Goal: Transaction & Acquisition: Book appointment/travel/reservation

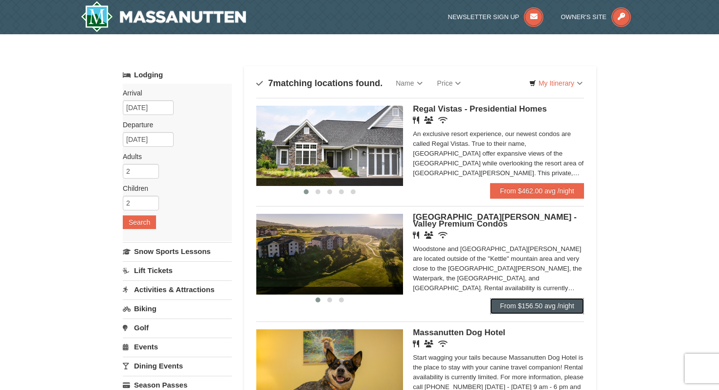
click at [529, 308] on link "From $156.50 avg /night" at bounding box center [537, 306] width 94 height 16
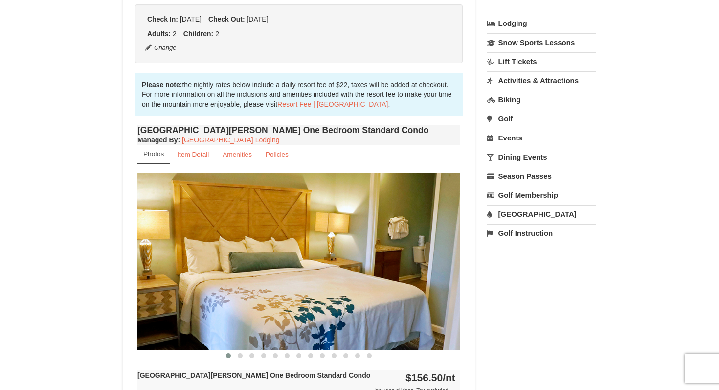
scroll to position [274, 0]
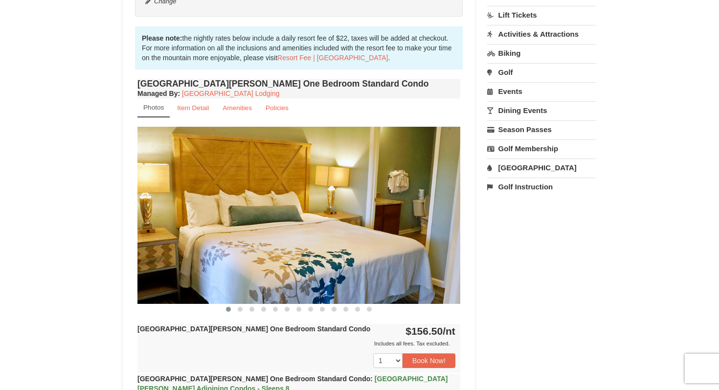
click at [440, 246] on img at bounding box center [298, 215] width 323 height 177
click at [442, 221] on img at bounding box center [298, 215] width 323 height 177
click at [240, 311] on span at bounding box center [240, 309] width 5 height 5
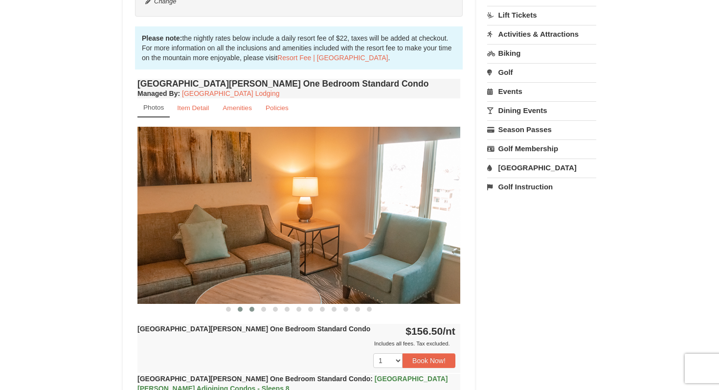
click at [252, 309] on span at bounding box center [251, 309] width 5 height 5
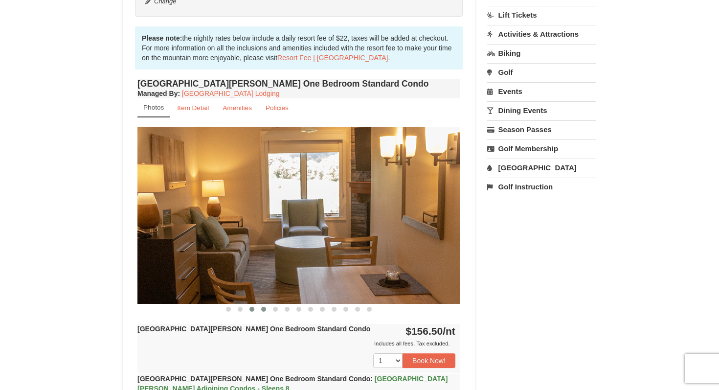
click at [263, 310] on span at bounding box center [263, 309] width 5 height 5
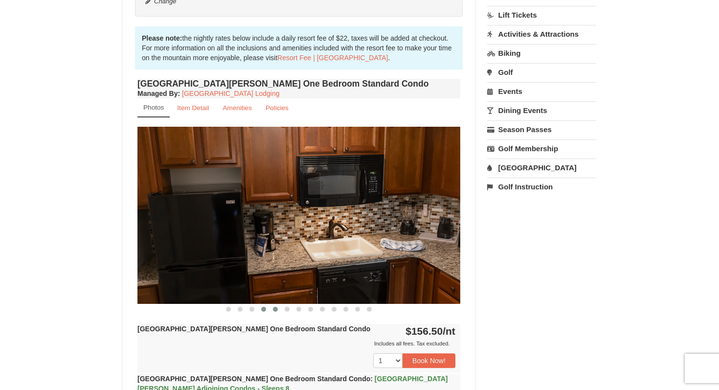
click at [280, 308] on button at bounding box center [275, 309] width 12 height 10
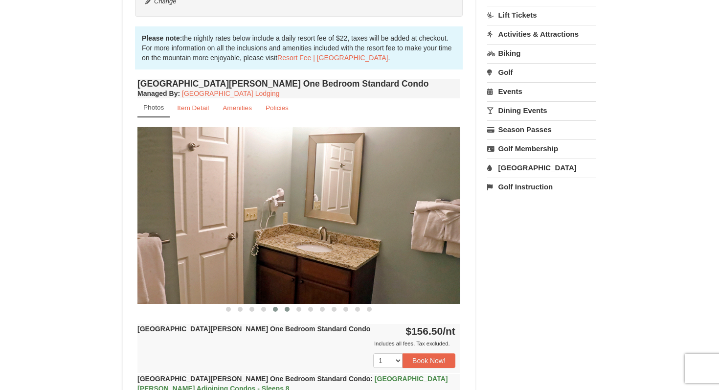
click at [285, 309] on span at bounding box center [287, 309] width 5 height 5
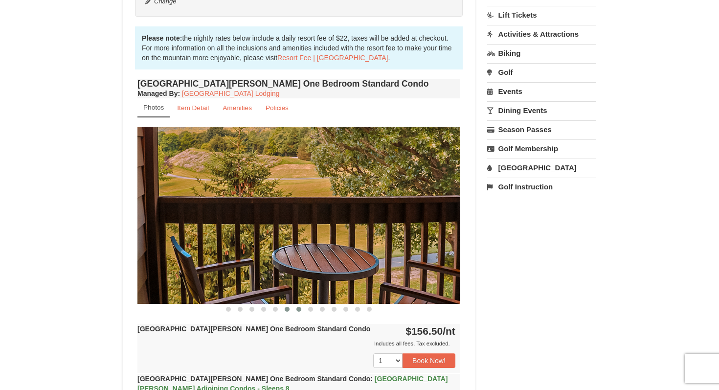
click at [294, 310] on button at bounding box center [299, 309] width 12 height 10
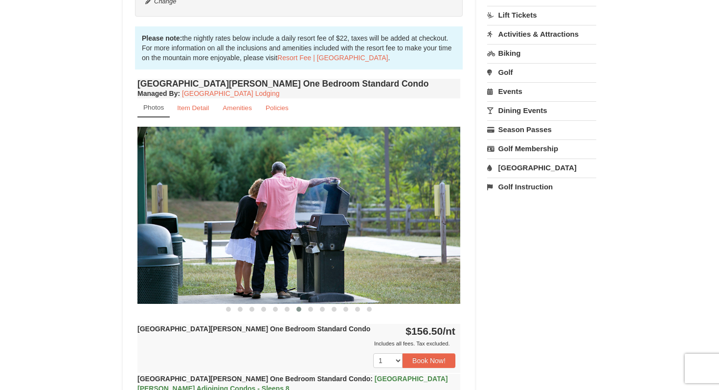
click at [297, 310] on span at bounding box center [298, 309] width 5 height 5
click at [311, 309] on span at bounding box center [310, 309] width 5 height 5
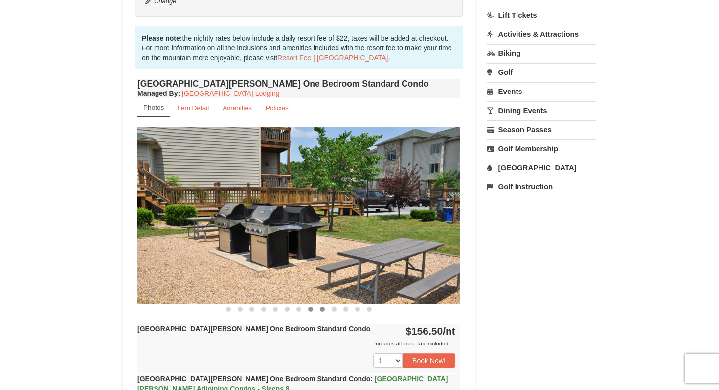
click at [321, 309] on span at bounding box center [322, 309] width 5 height 5
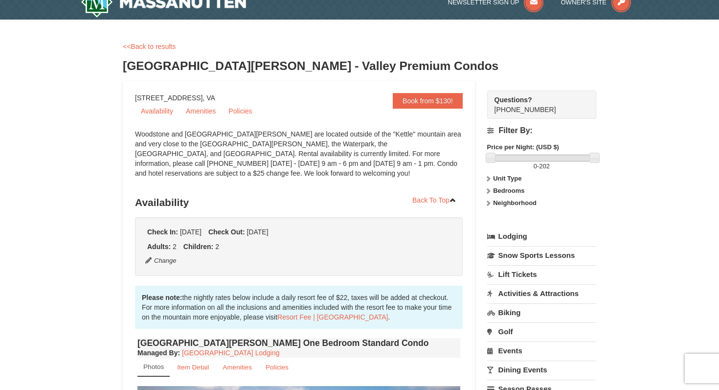
scroll to position [3, 0]
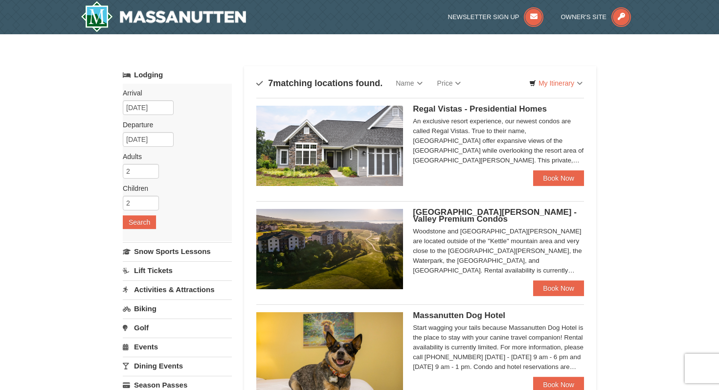
click at [314, 129] on img at bounding box center [329, 146] width 147 height 80
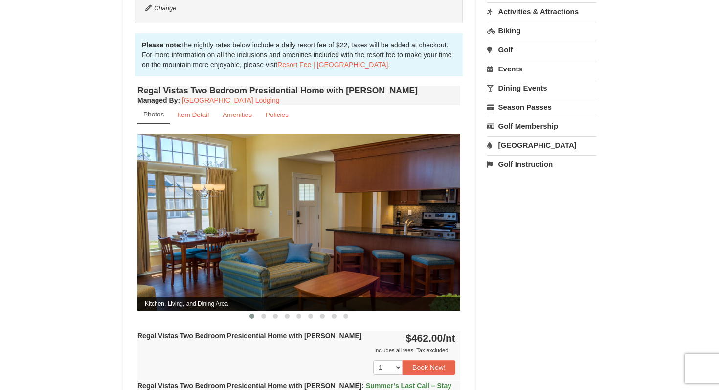
scroll to position [297, 0]
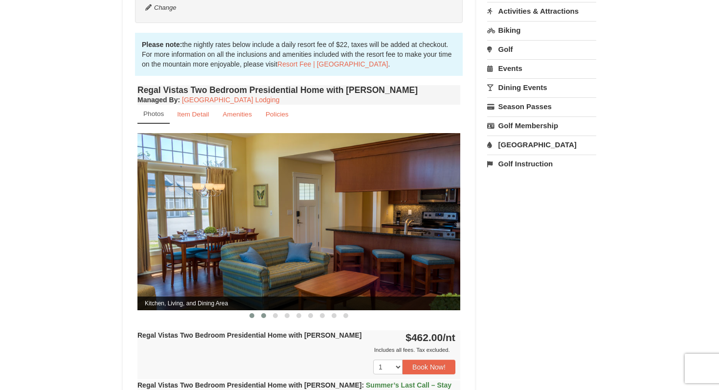
click at [263, 313] on span at bounding box center [263, 315] width 5 height 5
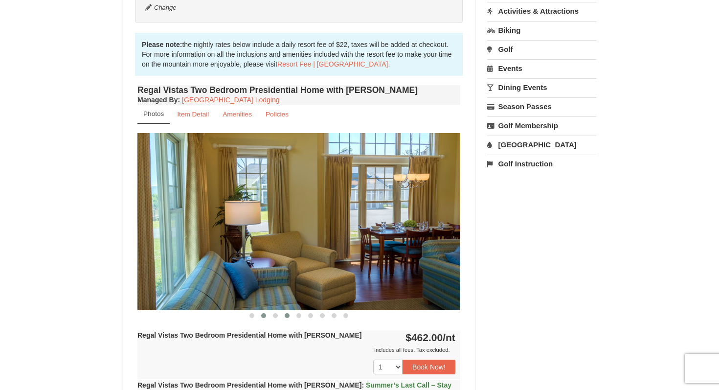
click at [287, 313] on span at bounding box center [287, 315] width 5 height 5
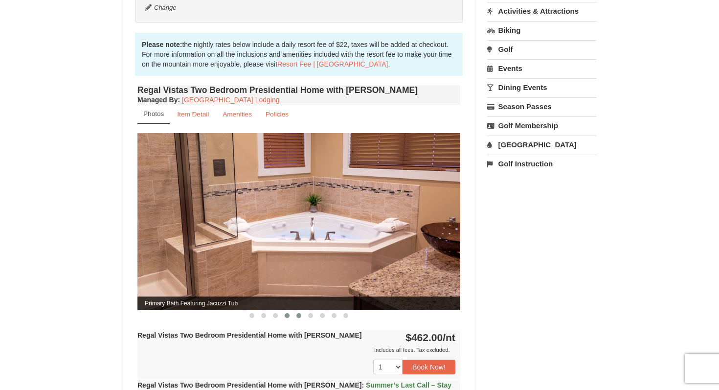
click at [296, 313] on span at bounding box center [298, 315] width 5 height 5
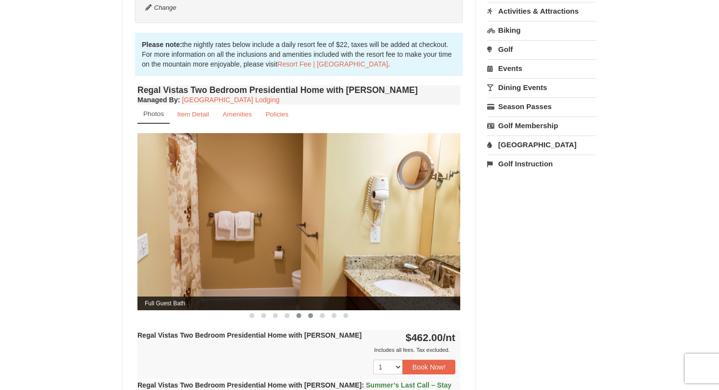
click at [310, 311] on button at bounding box center [311, 316] width 12 height 10
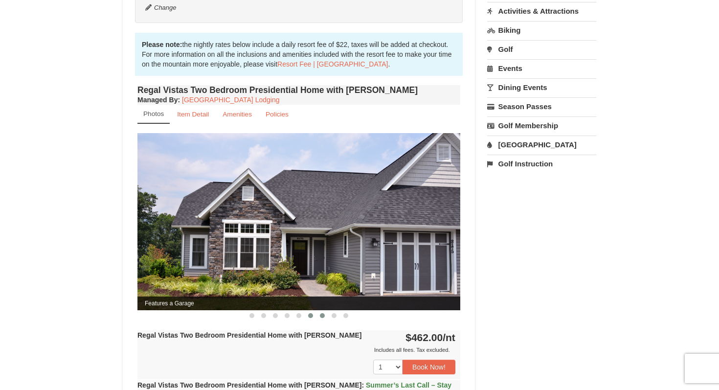
click at [323, 313] on span at bounding box center [322, 315] width 5 height 5
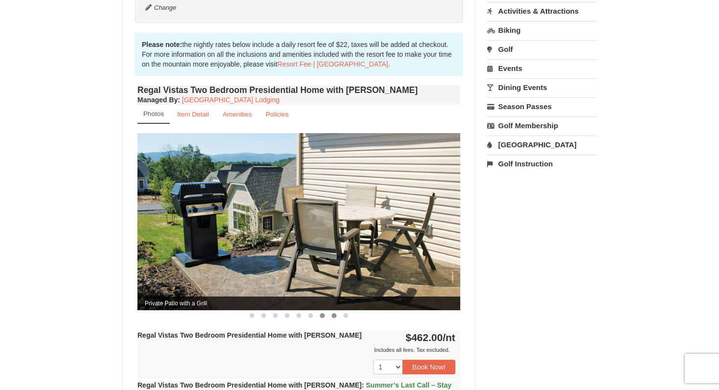
click at [334, 313] on span at bounding box center [334, 315] width 5 height 5
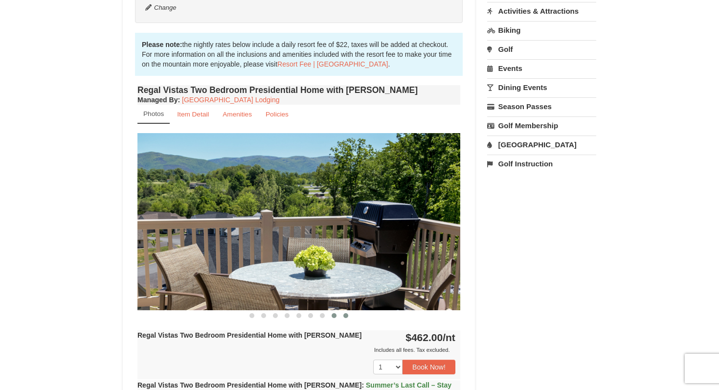
click at [342, 311] on button at bounding box center [346, 316] width 12 height 10
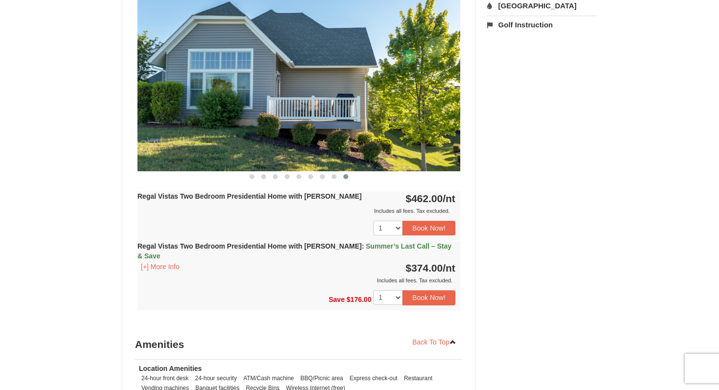
scroll to position [433, 0]
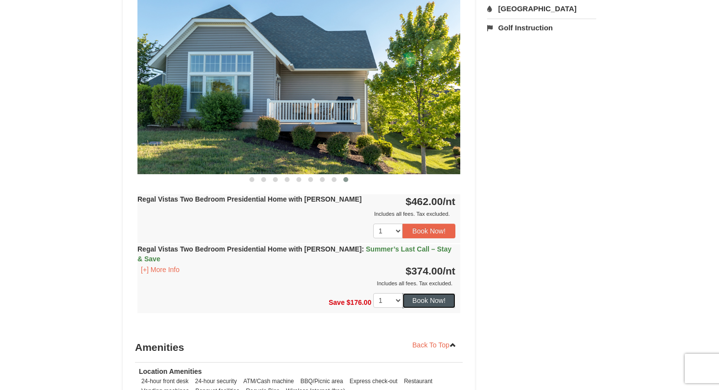
click at [426, 293] on button "Book Now!" at bounding box center [428, 300] width 53 height 15
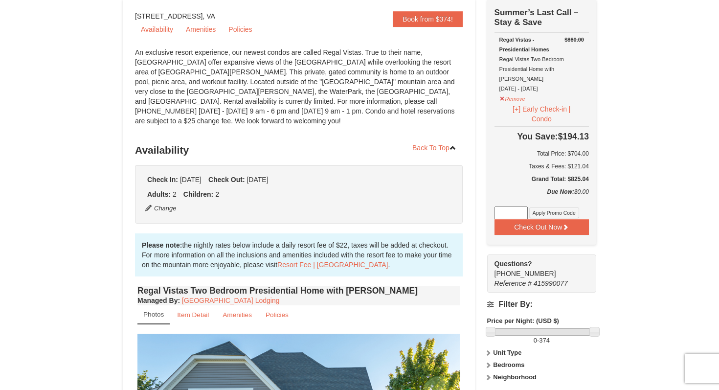
scroll to position [95, 0]
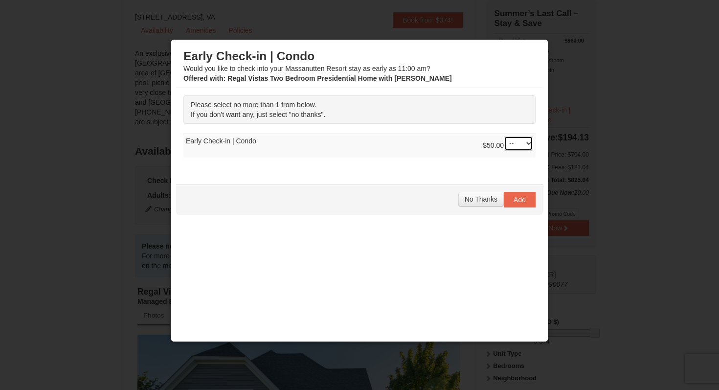
click at [518, 143] on select "-- 01" at bounding box center [518, 143] width 29 height 15
click at [504, 136] on select "-- 01" at bounding box center [518, 143] width 29 height 15
click at [514, 145] on select "-- 01" at bounding box center [518, 143] width 29 height 15
select select "1"
click at [504, 136] on select "-- 01" at bounding box center [518, 143] width 29 height 15
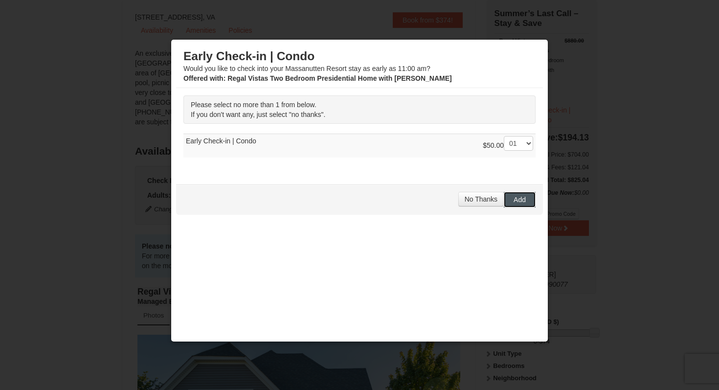
click at [517, 202] on span "Add" at bounding box center [520, 200] width 12 height 8
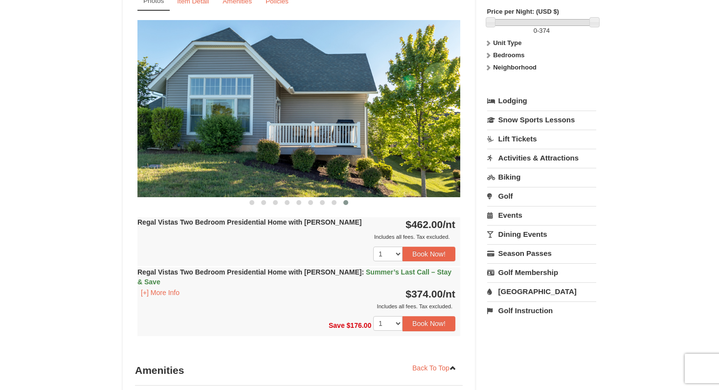
scroll to position [411, 0]
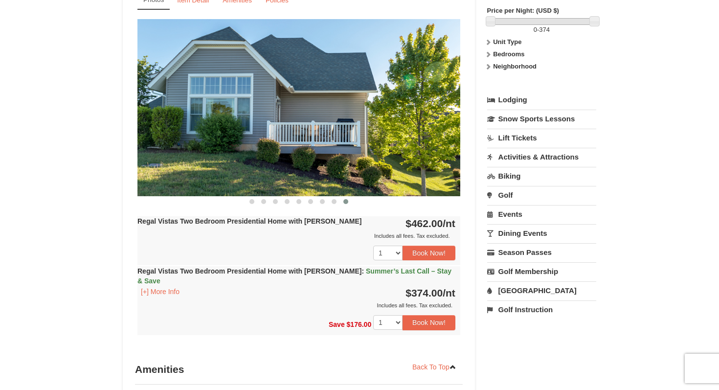
click at [510, 281] on link "[GEOGRAPHIC_DATA]" at bounding box center [541, 290] width 109 height 18
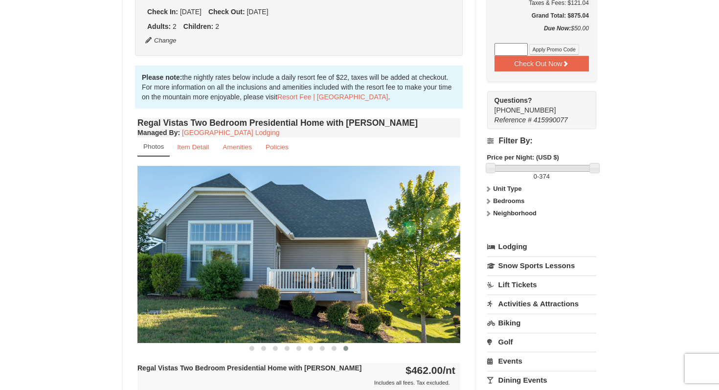
scroll to position [265, 0]
click at [332, 343] on button at bounding box center [334, 348] width 12 height 10
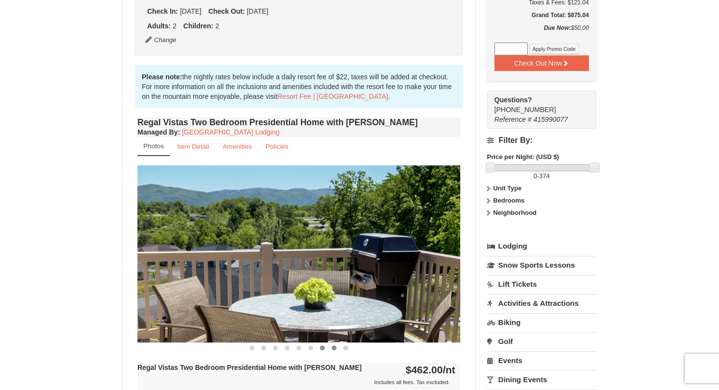
click at [326, 343] on button at bounding box center [322, 348] width 12 height 10
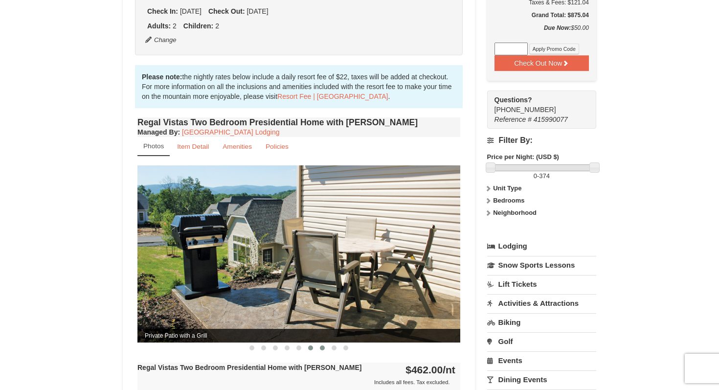
click at [312, 343] on button at bounding box center [311, 348] width 12 height 10
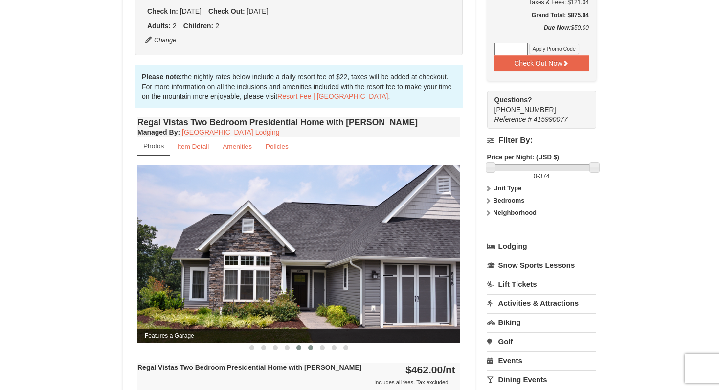
click at [301, 343] on button at bounding box center [299, 348] width 12 height 10
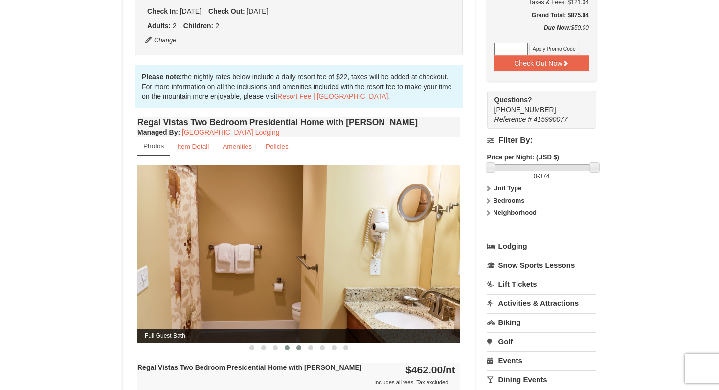
click at [288, 345] on span at bounding box center [287, 347] width 5 height 5
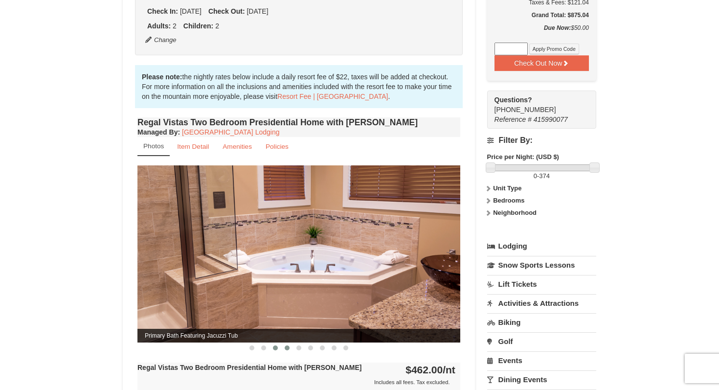
click at [277, 345] on span at bounding box center [275, 347] width 5 height 5
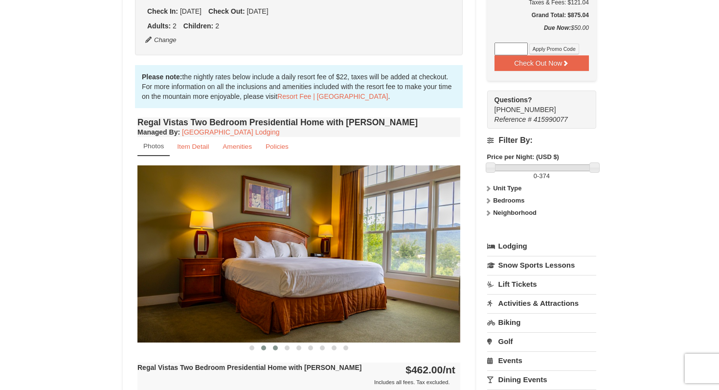
click at [265, 343] on button at bounding box center [264, 348] width 12 height 10
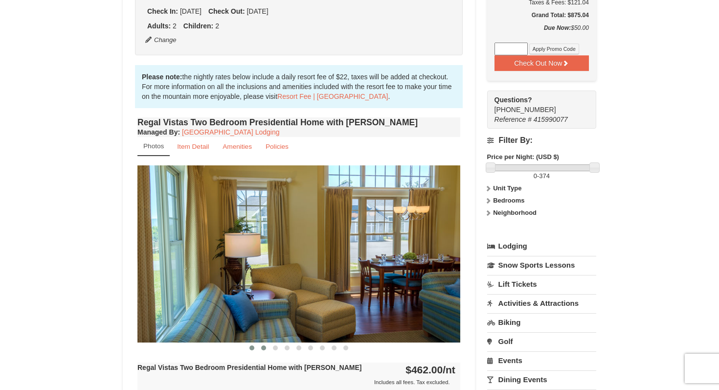
click at [254, 343] on button at bounding box center [252, 348] width 12 height 10
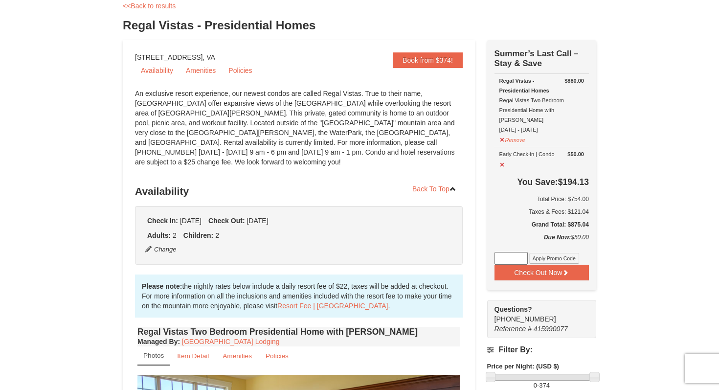
scroll to position [0, 0]
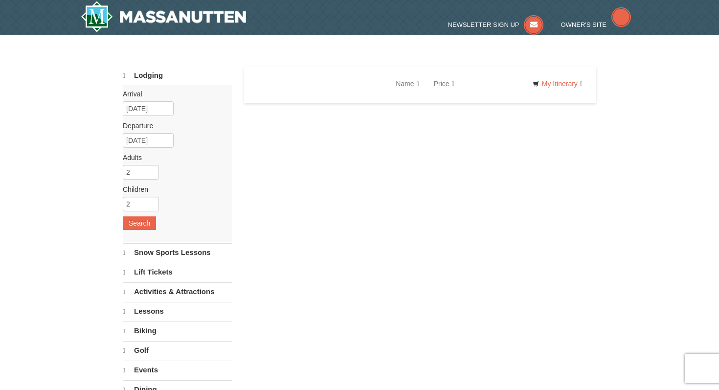
select select "9"
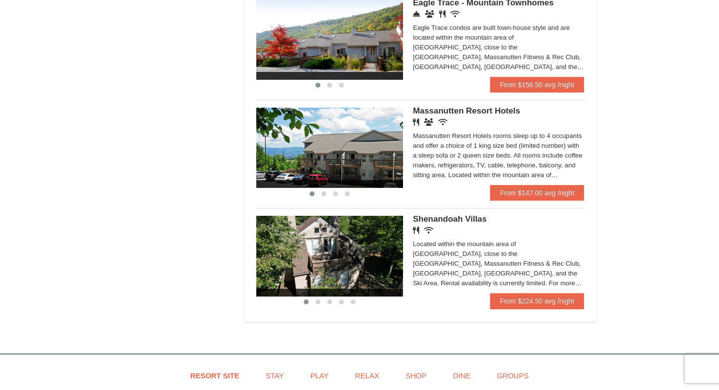
scroll to position [557, 0]
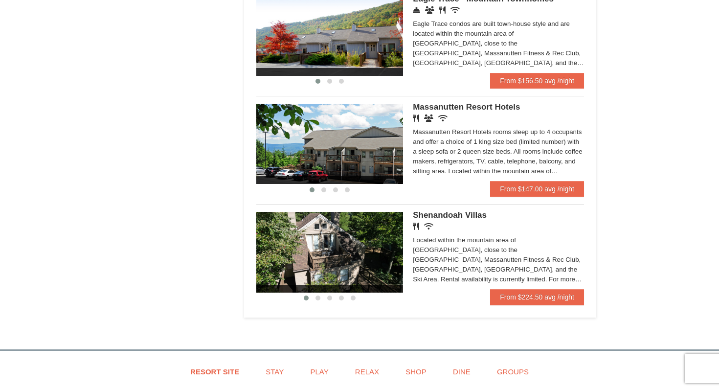
click at [377, 262] on img at bounding box center [329, 252] width 147 height 80
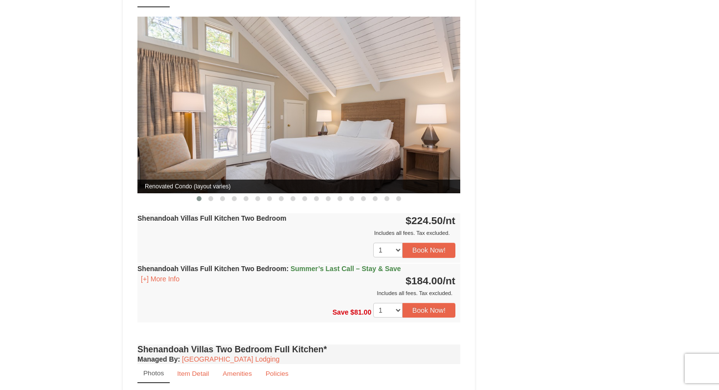
scroll to position [766, 0]
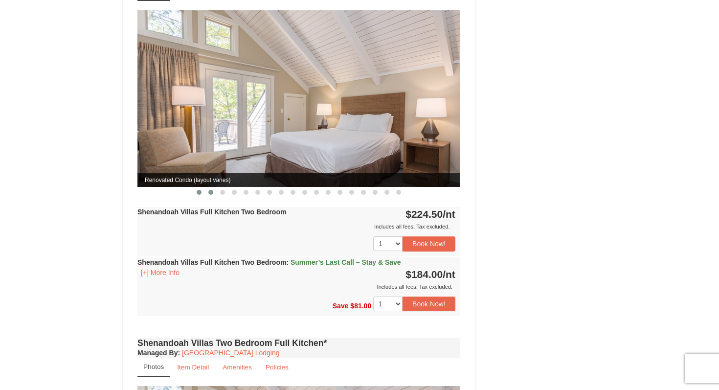
click at [211, 190] on span at bounding box center [210, 192] width 5 height 5
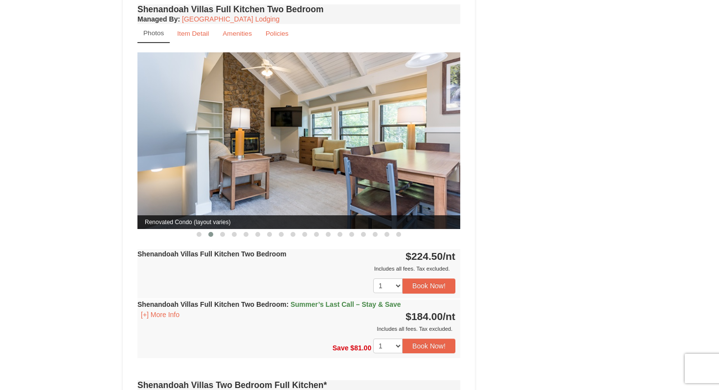
scroll to position [717, 0]
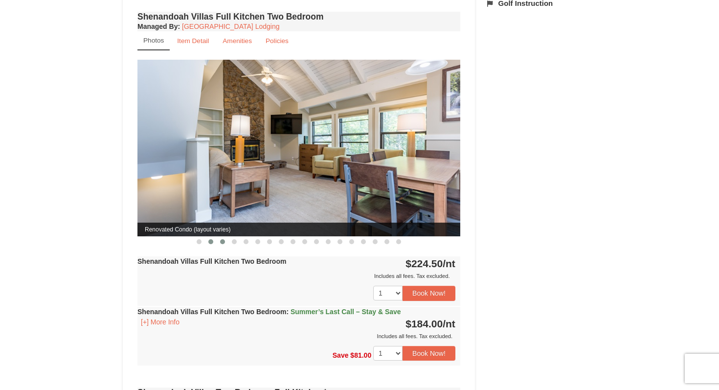
click at [222, 239] on span at bounding box center [222, 241] width 5 height 5
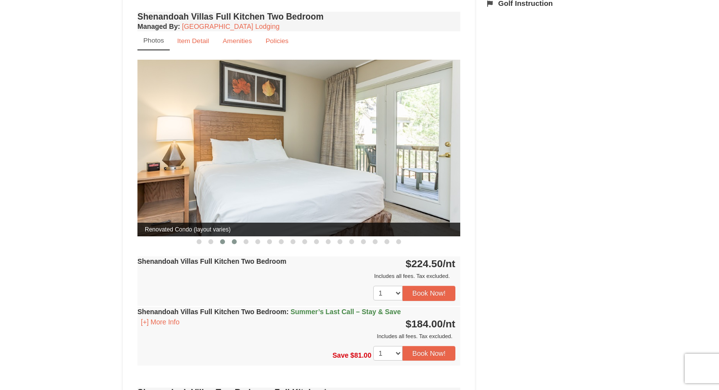
click at [235, 239] on span at bounding box center [234, 241] width 5 height 5
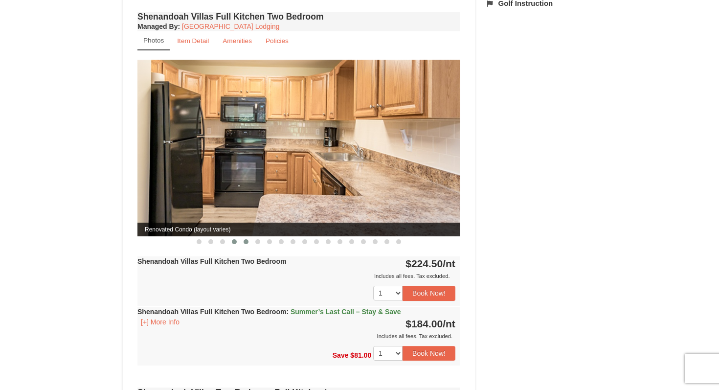
click at [246, 239] on span at bounding box center [246, 241] width 5 height 5
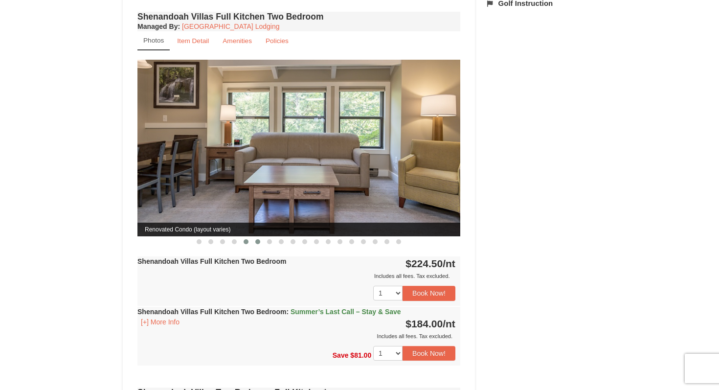
click at [257, 239] on span at bounding box center [257, 241] width 5 height 5
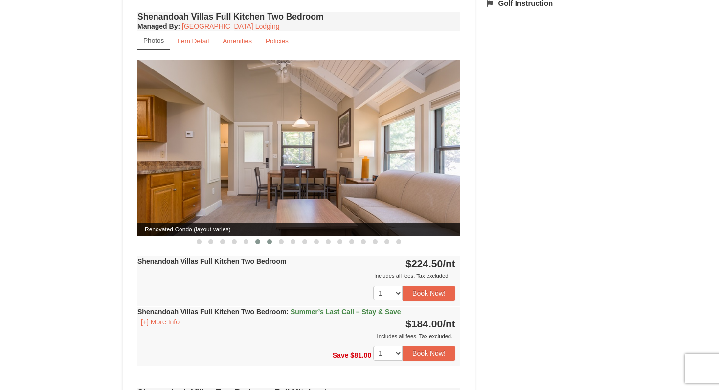
click at [269, 239] on span at bounding box center [269, 241] width 5 height 5
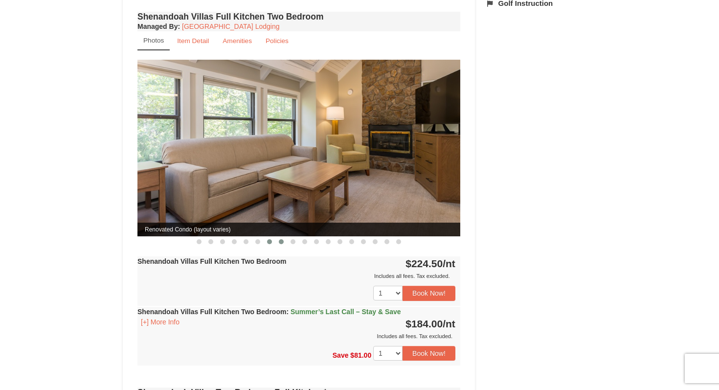
click at [280, 239] on span at bounding box center [281, 241] width 5 height 5
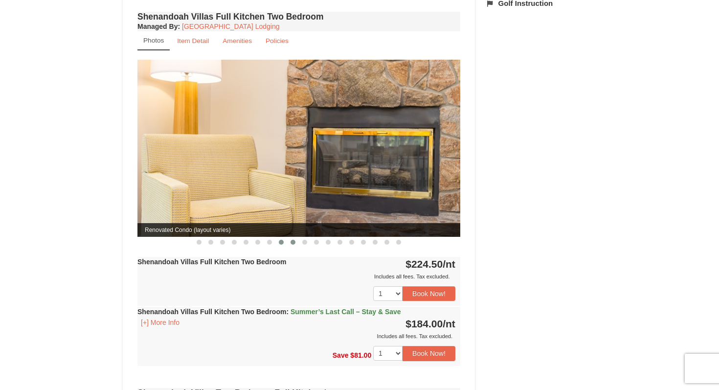
click at [292, 240] on span at bounding box center [293, 242] width 5 height 5
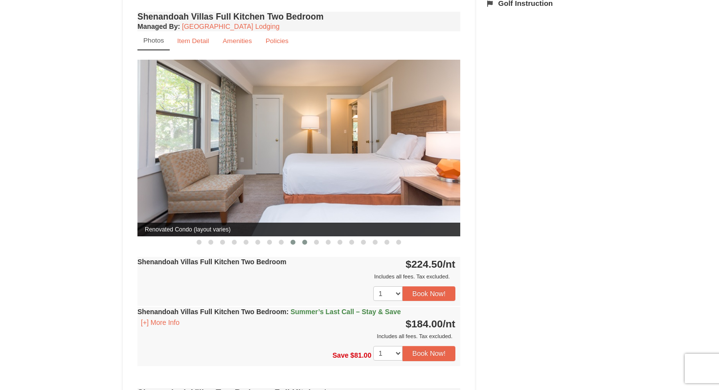
click at [303, 240] on span at bounding box center [304, 242] width 5 height 5
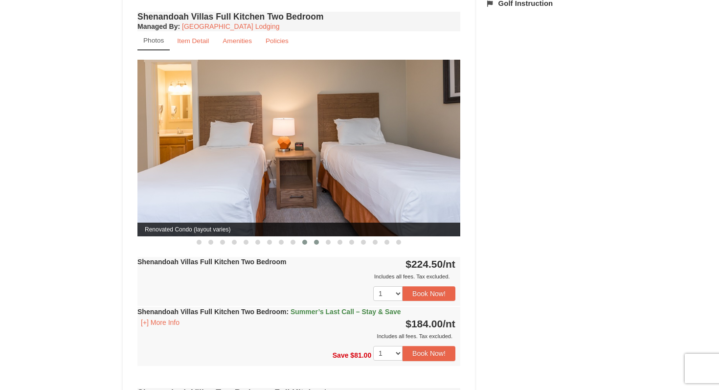
click at [317, 240] on span at bounding box center [316, 242] width 5 height 5
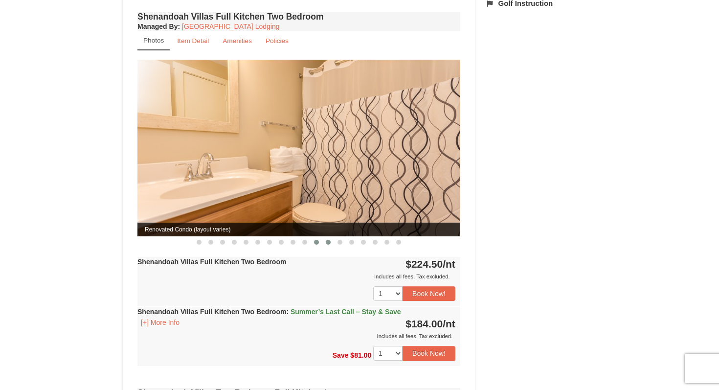
click at [327, 240] on span at bounding box center [328, 242] width 5 height 5
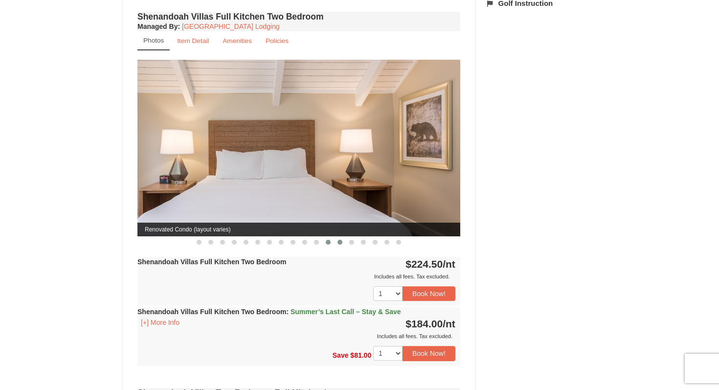
click at [340, 240] on span at bounding box center [339, 242] width 5 height 5
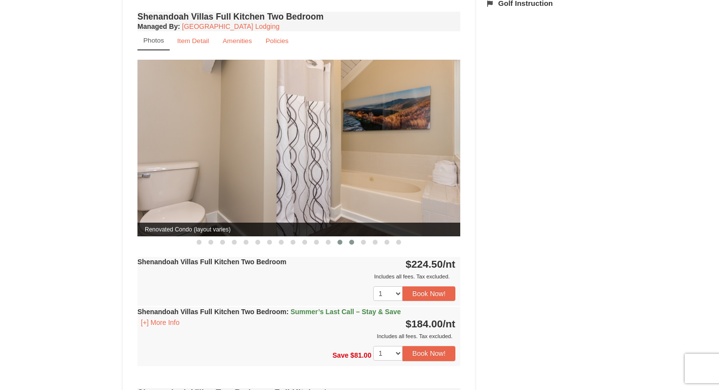
click at [351, 240] on span at bounding box center [351, 242] width 5 height 5
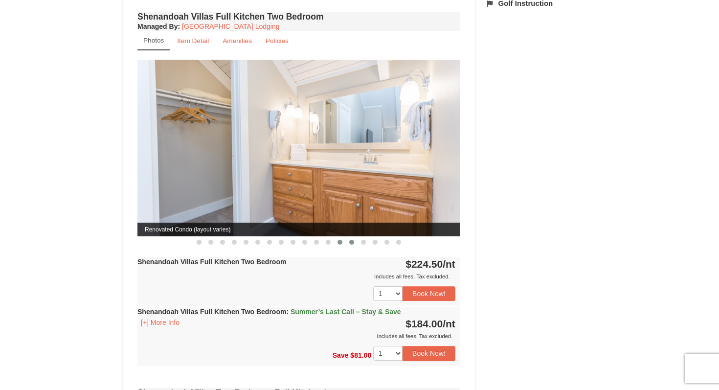
click at [342, 240] on span at bounding box center [339, 242] width 5 height 5
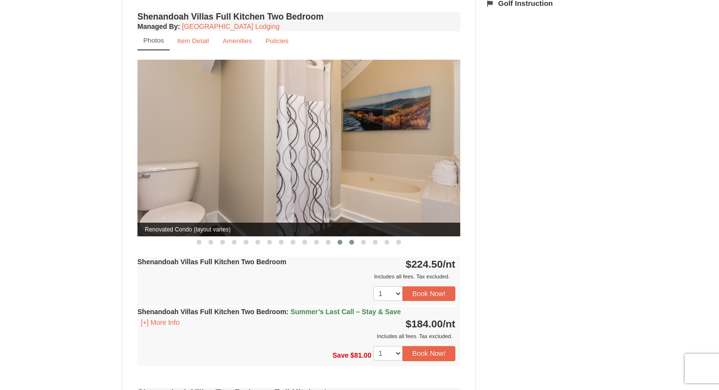
click at [352, 240] on span at bounding box center [351, 242] width 5 height 5
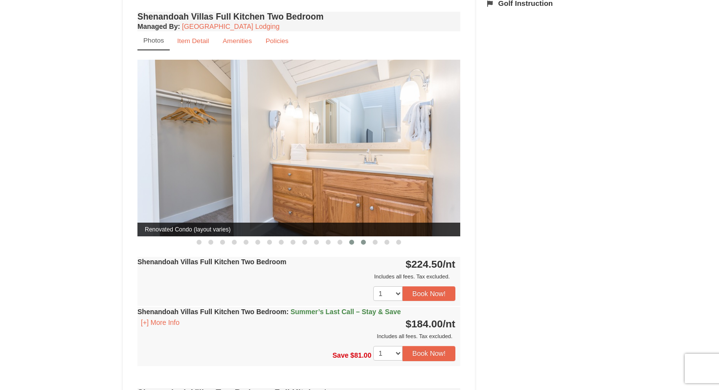
click at [364, 240] on span at bounding box center [363, 242] width 5 height 5
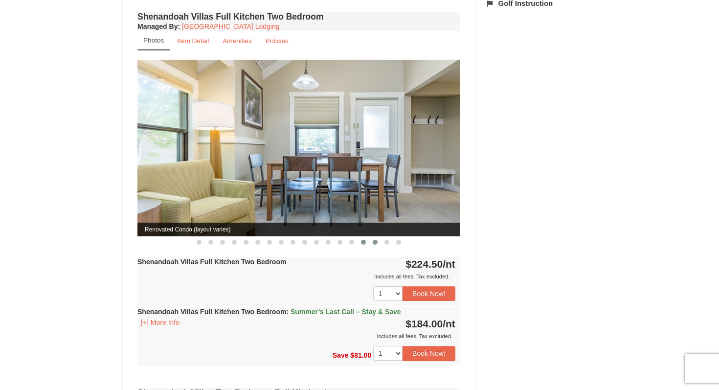
click at [373, 240] on span at bounding box center [375, 242] width 5 height 5
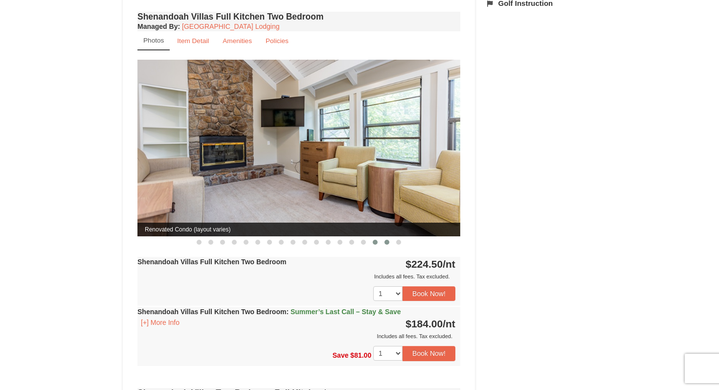
click at [384, 240] on span at bounding box center [386, 242] width 5 height 5
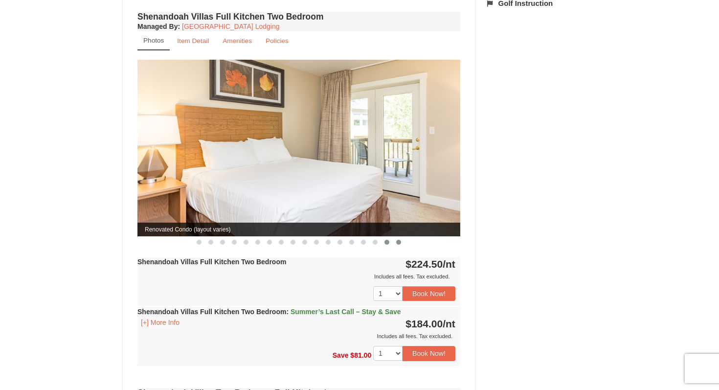
click at [398, 240] on span at bounding box center [398, 242] width 5 height 5
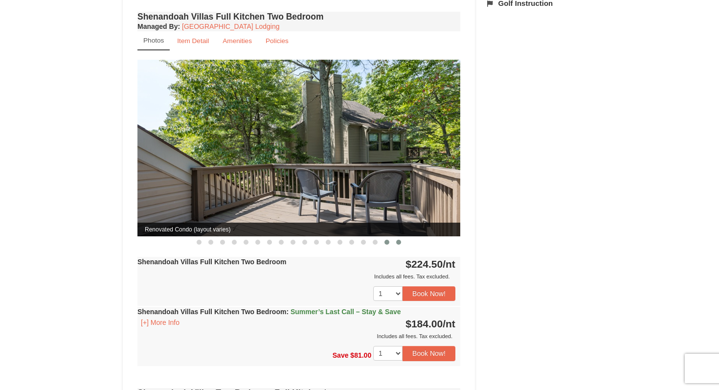
click at [389, 237] on button at bounding box center [387, 242] width 12 height 10
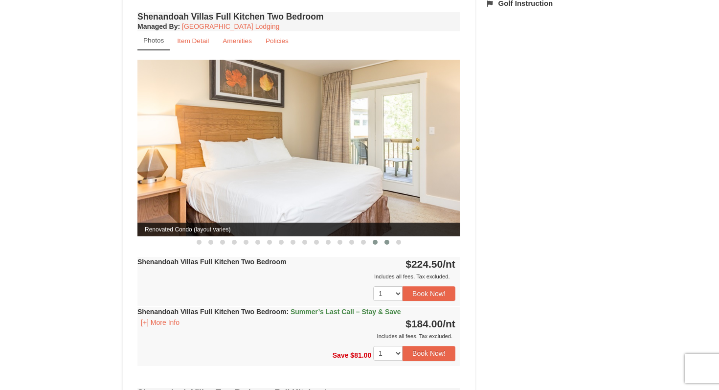
click at [374, 240] on span at bounding box center [375, 242] width 5 height 5
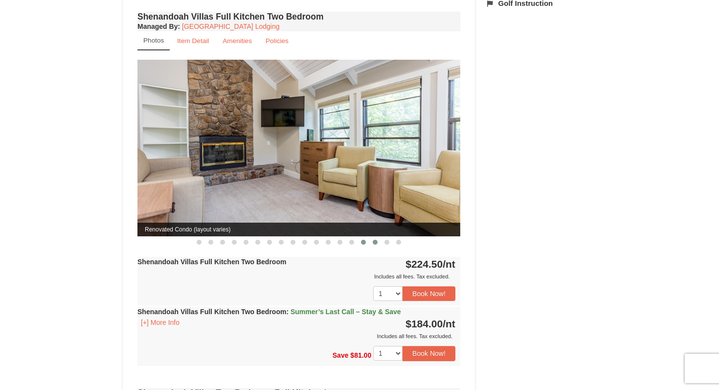
click at [366, 237] on button at bounding box center [364, 242] width 12 height 10
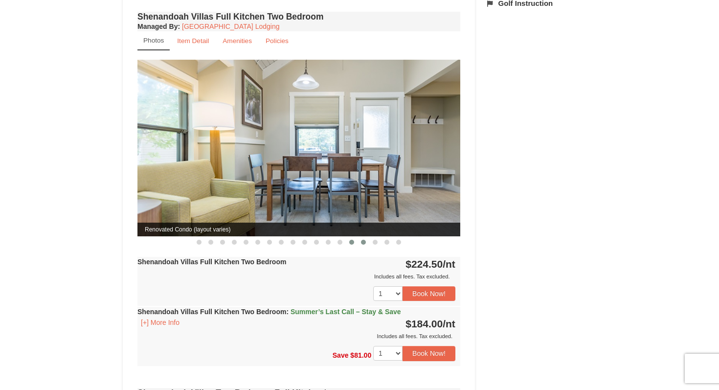
click at [353, 240] on span at bounding box center [351, 242] width 5 height 5
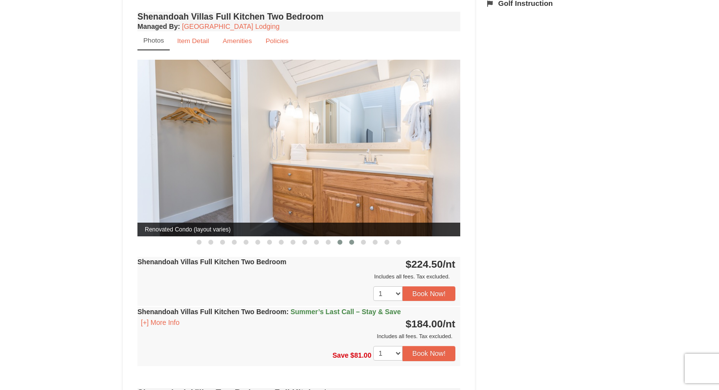
click at [339, 240] on span at bounding box center [339, 242] width 5 height 5
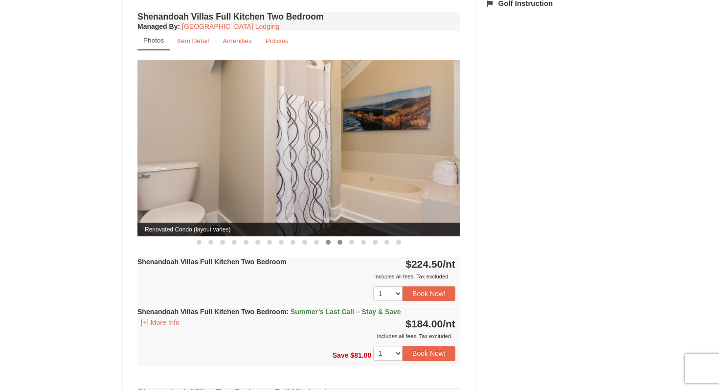
click at [329, 240] on span at bounding box center [328, 242] width 5 height 5
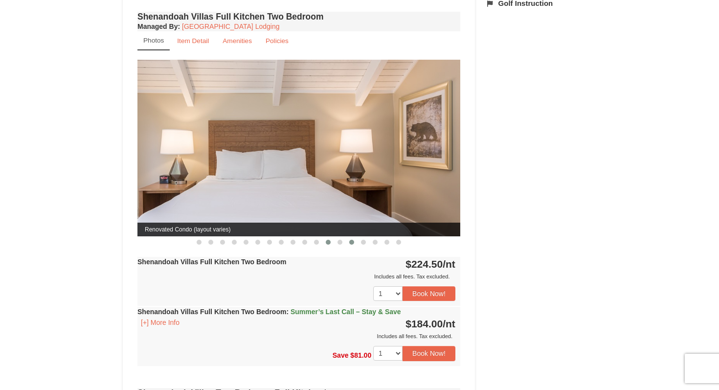
click at [347, 237] on button at bounding box center [352, 242] width 12 height 10
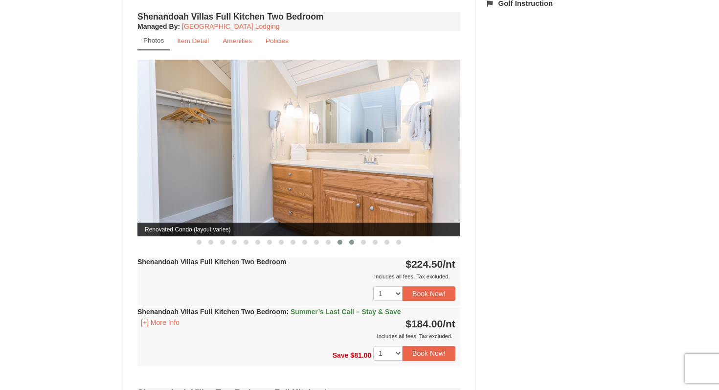
click at [339, 240] on span at bounding box center [339, 242] width 5 height 5
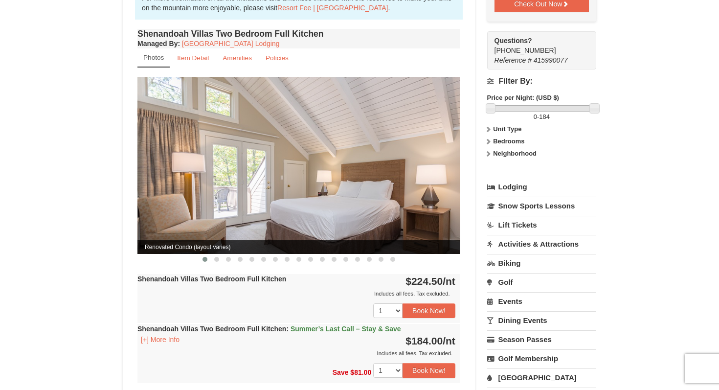
scroll to position [328, 0]
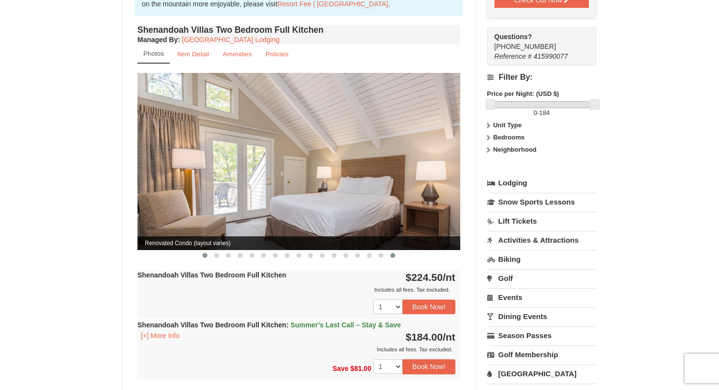
click at [393, 253] on span at bounding box center [392, 255] width 5 height 5
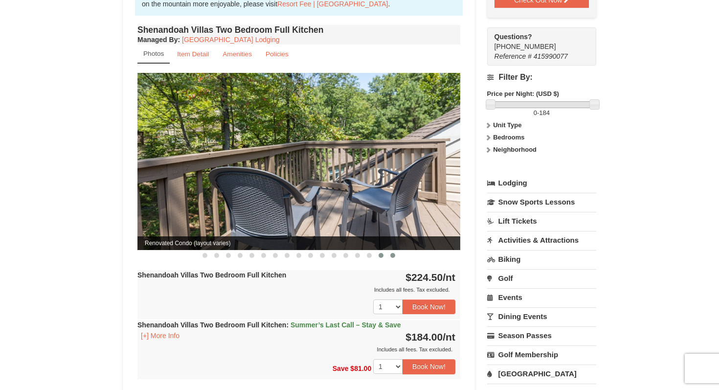
click at [382, 253] on span at bounding box center [381, 255] width 5 height 5
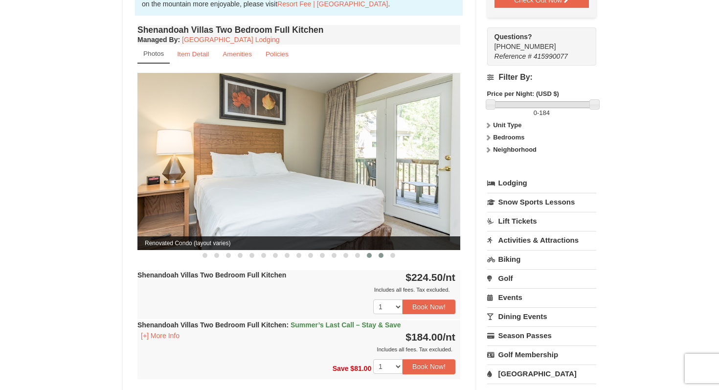
click at [371, 250] on button at bounding box center [369, 255] width 12 height 10
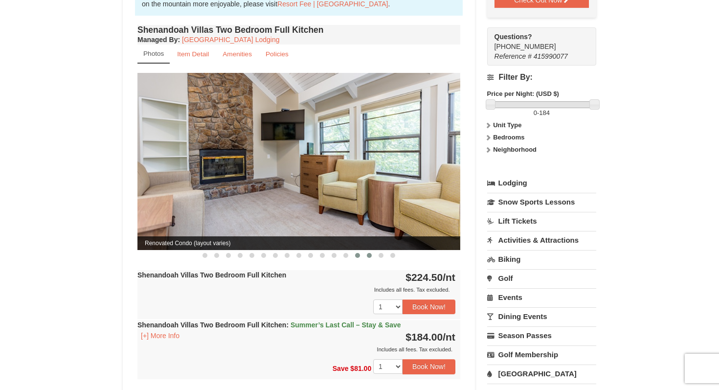
click at [360, 250] on button at bounding box center [358, 255] width 12 height 10
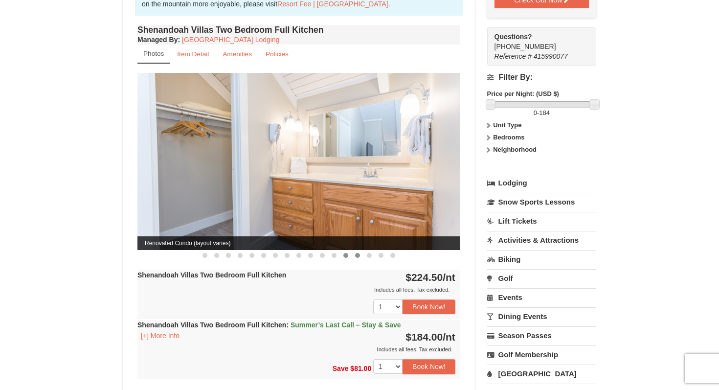
click at [348, 250] on button at bounding box center [346, 255] width 12 height 10
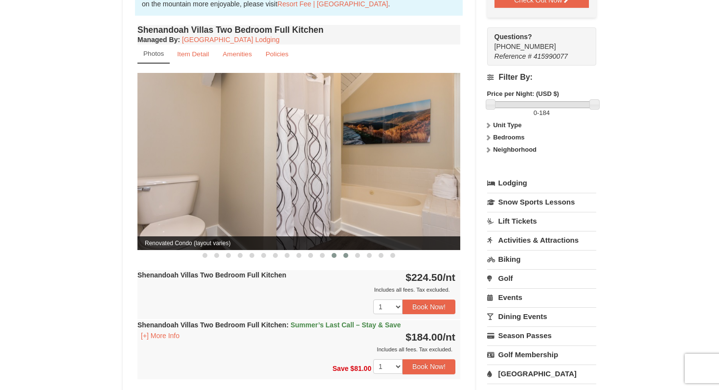
click at [337, 250] on button at bounding box center [334, 255] width 12 height 10
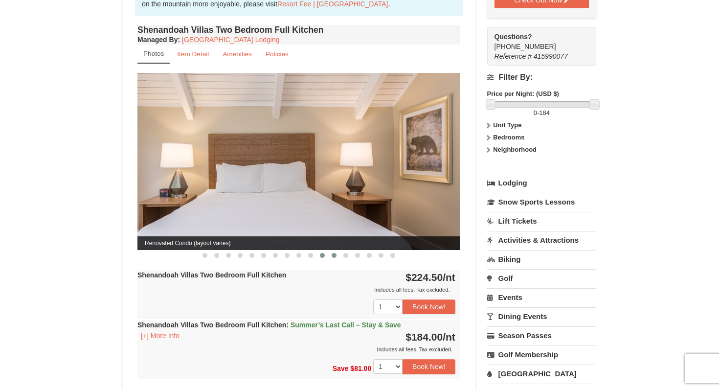
click at [323, 253] on span at bounding box center [322, 255] width 5 height 5
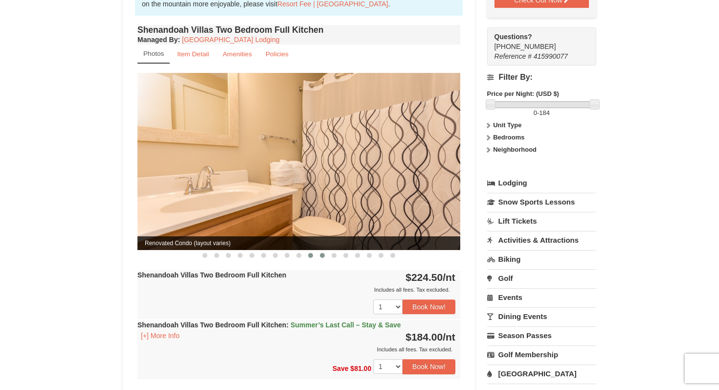
click at [312, 253] on span at bounding box center [310, 255] width 5 height 5
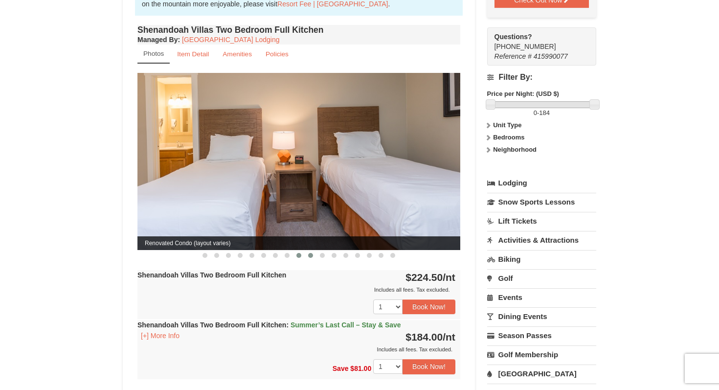
click at [302, 250] on button at bounding box center [299, 255] width 12 height 10
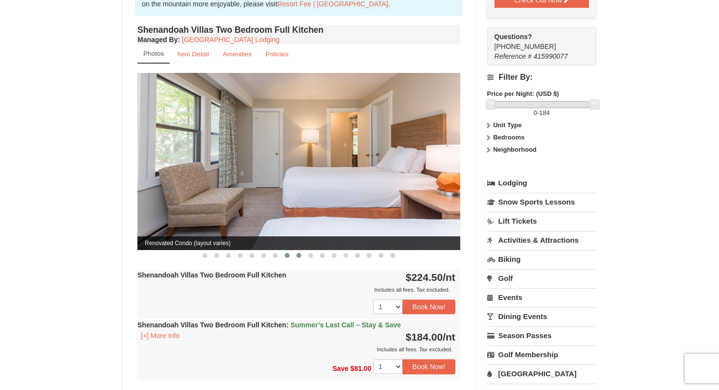
click at [290, 250] on button at bounding box center [287, 255] width 12 height 10
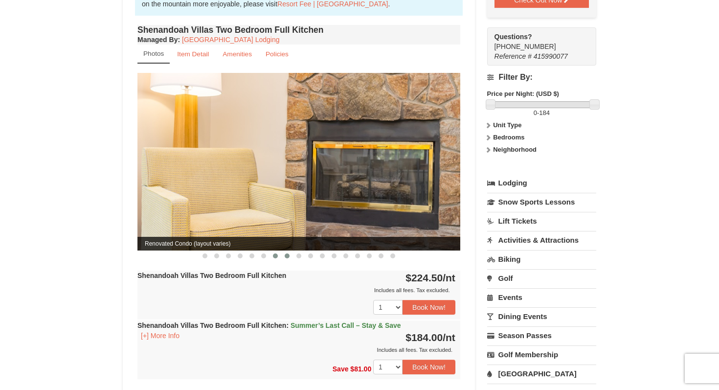
click at [278, 251] on button at bounding box center [275, 256] width 12 height 10
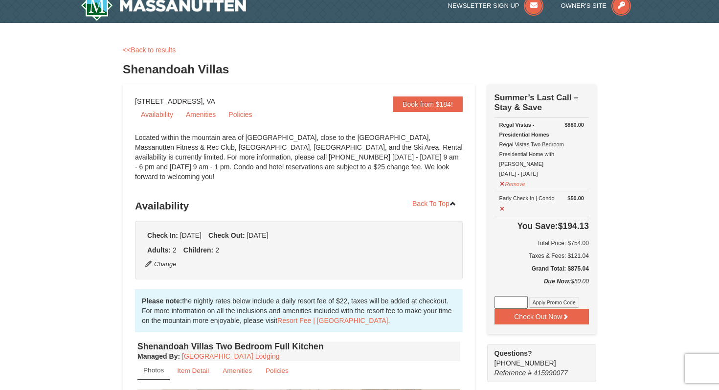
scroll to position [10, 0]
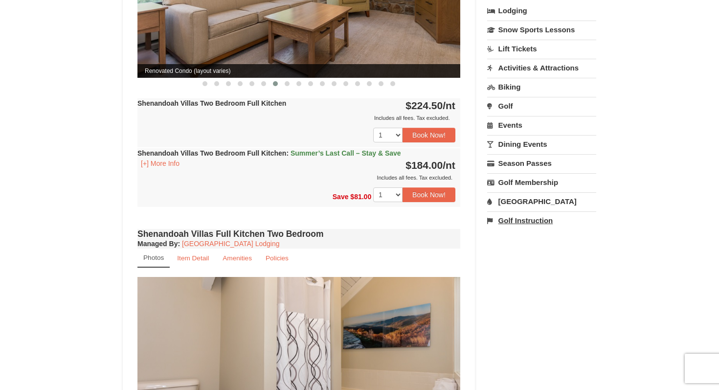
scroll to position [500, 0]
click at [529, 194] on link "[GEOGRAPHIC_DATA]" at bounding box center [541, 201] width 109 height 18
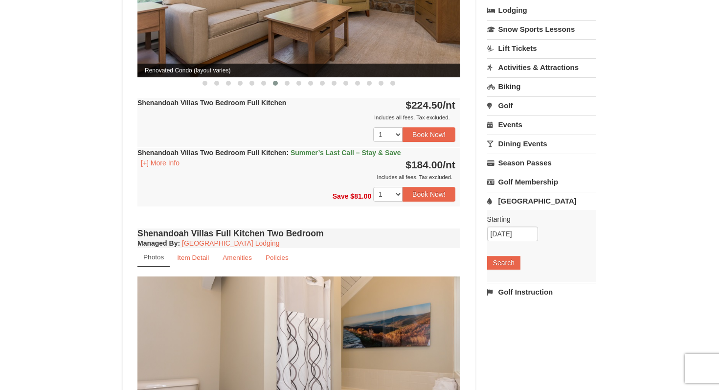
click at [636, 215] on div "× <<Back to results Shenandoah Villas Book from $184! 1822 Resort Drive, Massan…" at bounding box center [359, 365] width 719 height 1662
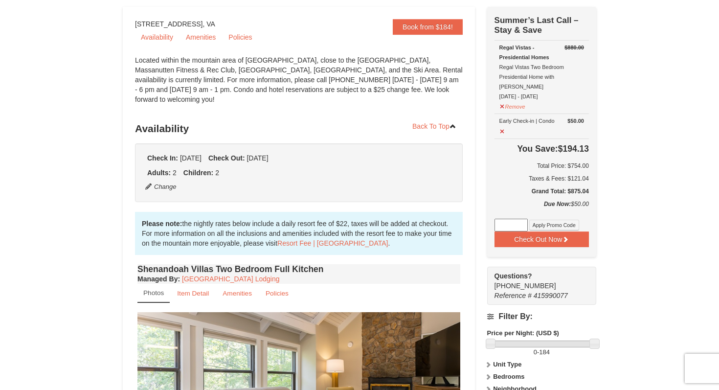
scroll to position [0, 0]
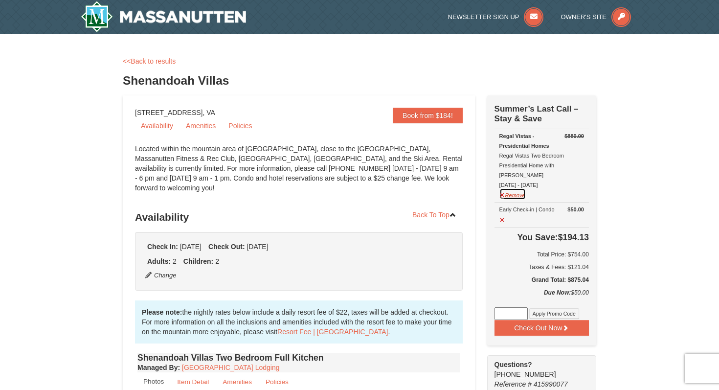
click at [506, 188] on button "Remove" at bounding box center [512, 194] width 26 height 12
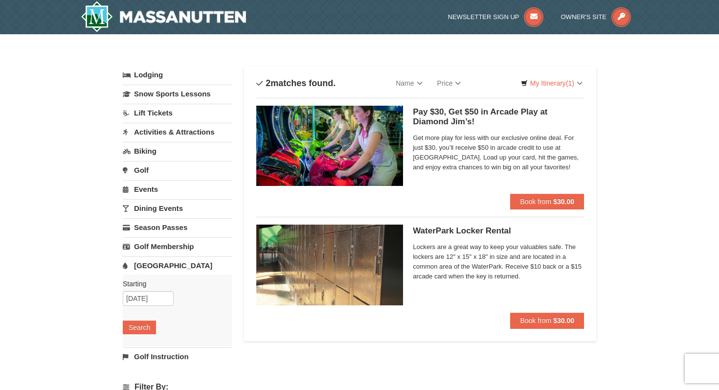
click at [333, 356] on div "Lodging Arrival Please format dates MM/DD/YYYY Please format dates MM/DD/YYYY […" at bounding box center [359, 322] width 473 height 513
click at [449, 83] on link "Price" at bounding box center [449, 83] width 39 height 20
click at [636, 132] on div "× Categories List Filter My Itinerary (1) Check Out Now Summer’s Last Call – St…" at bounding box center [359, 317] width 719 height 566
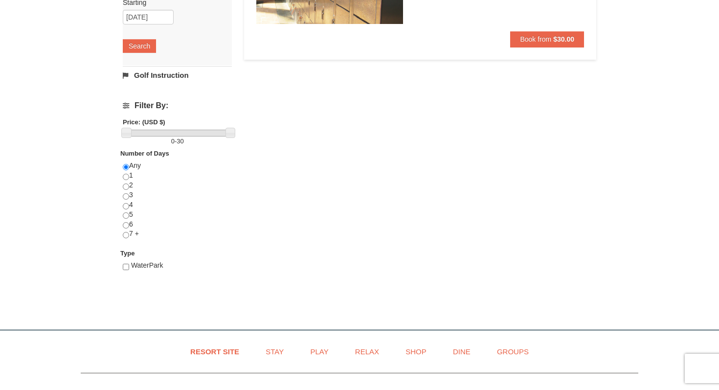
scroll to position [301, 0]
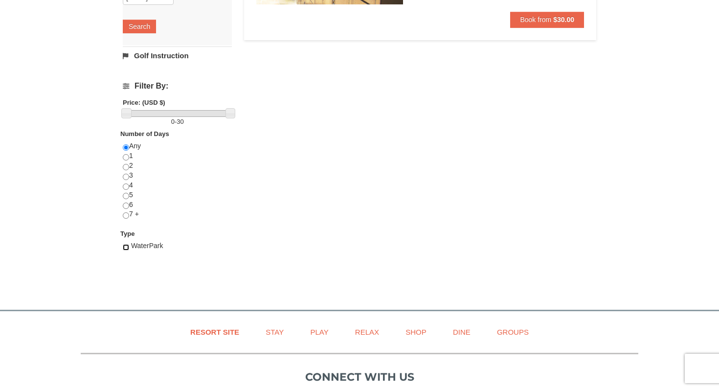
click at [124, 248] on input "checkbox" at bounding box center [126, 247] width 6 height 6
checkbox input "true"
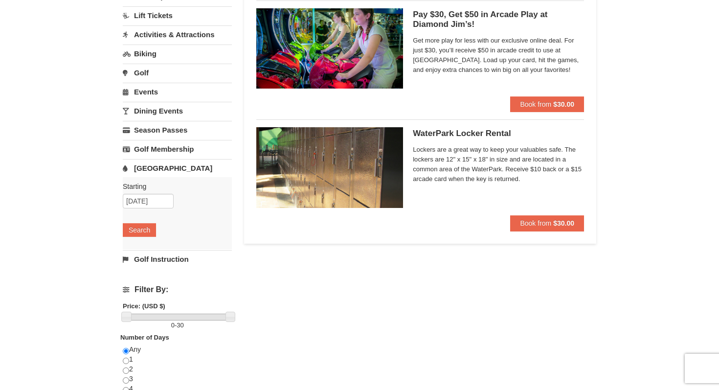
scroll to position [0, 0]
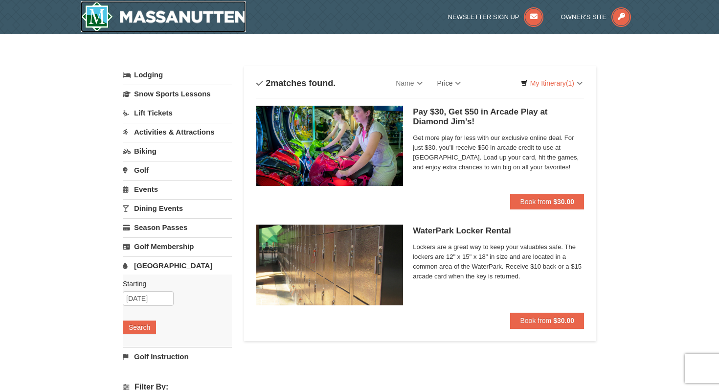
click at [194, 19] on img at bounding box center [163, 16] width 165 height 31
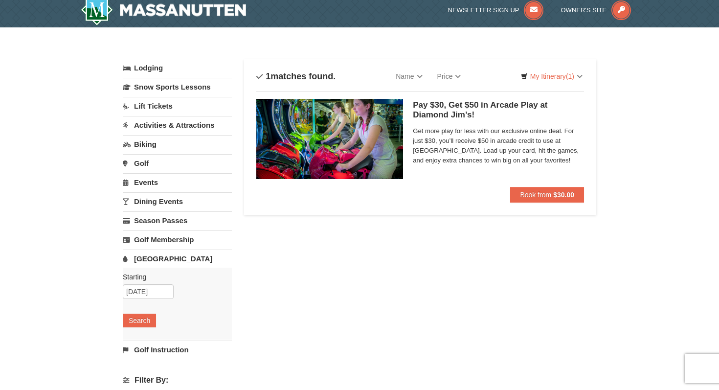
scroll to position [3, 0]
